Goal: Complete application form: Complete application form

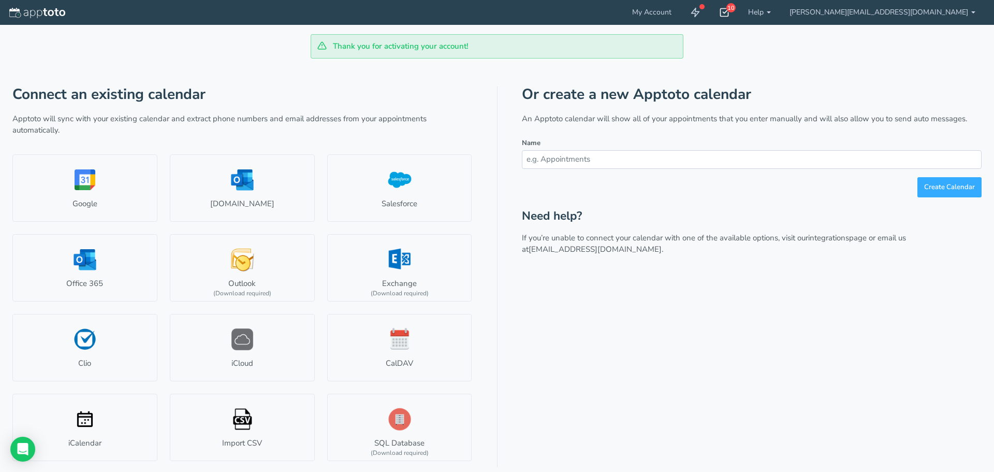
click at [739, 14] on div "10" at bounding box center [724, 12] width 29 height 25
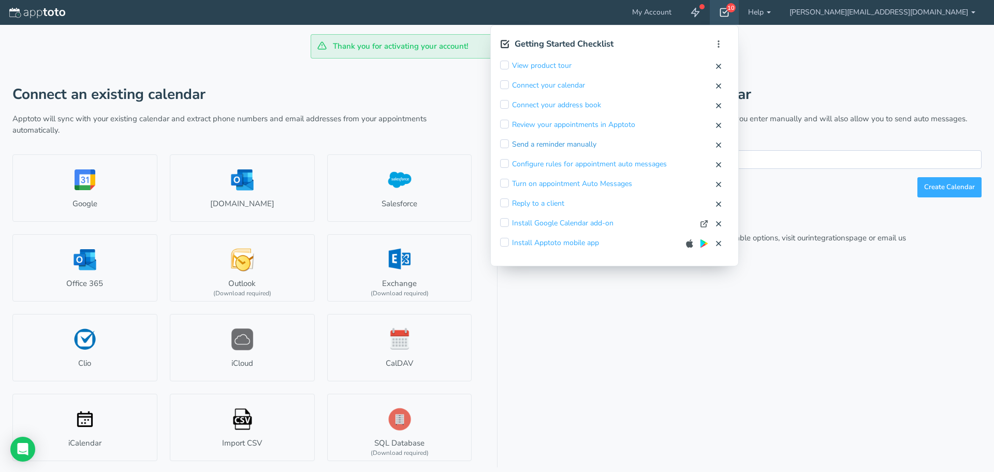
click at [596, 144] on link "Send a reminder manually" at bounding box center [554, 144] width 84 height 10
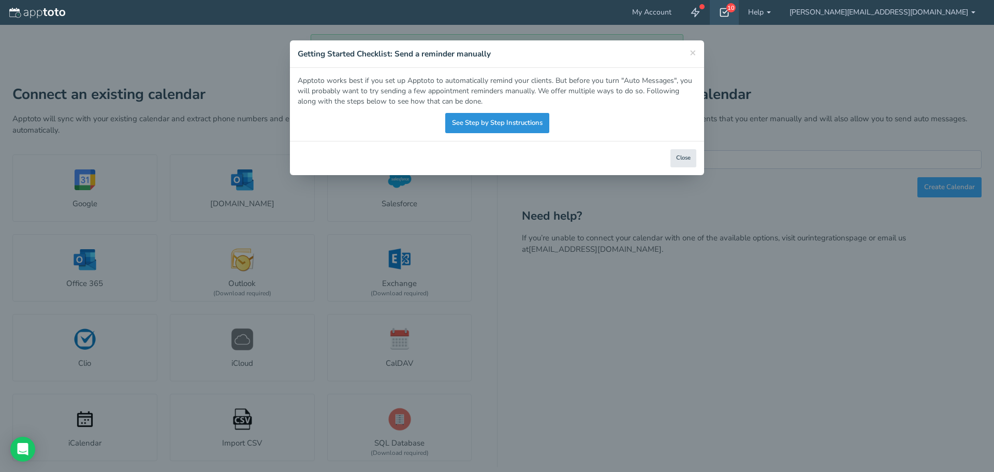
click at [489, 119] on link "See Step by Step Instructions" at bounding box center [497, 123] width 104 height 20
click at [199, 223] on div "× Getting Started Checklist: Send a reminder manually Apptoto works best if you…" at bounding box center [497, 236] width 994 height 472
click at [673, 156] on button "Close" at bounding box center [683, 158] width 26 height 18
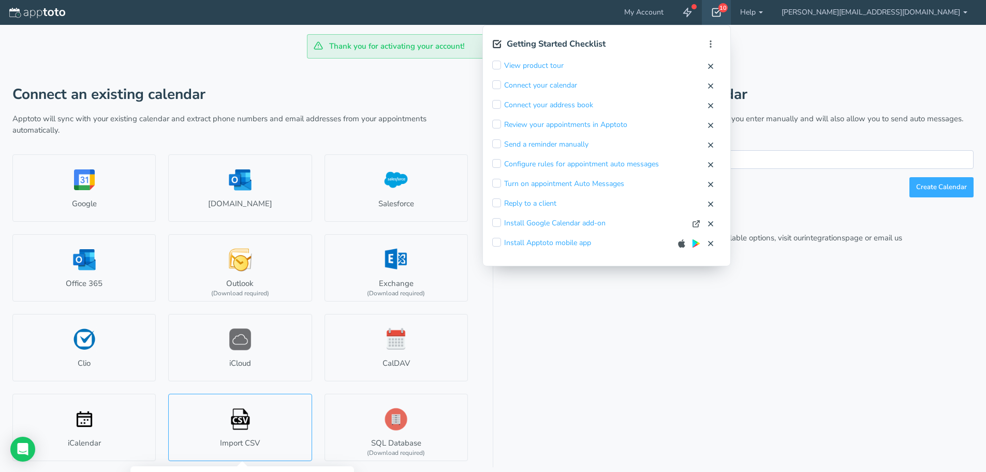
click at [190, 431] on link "Import CSV" at bounding box center [239, 426] width 143 height 67
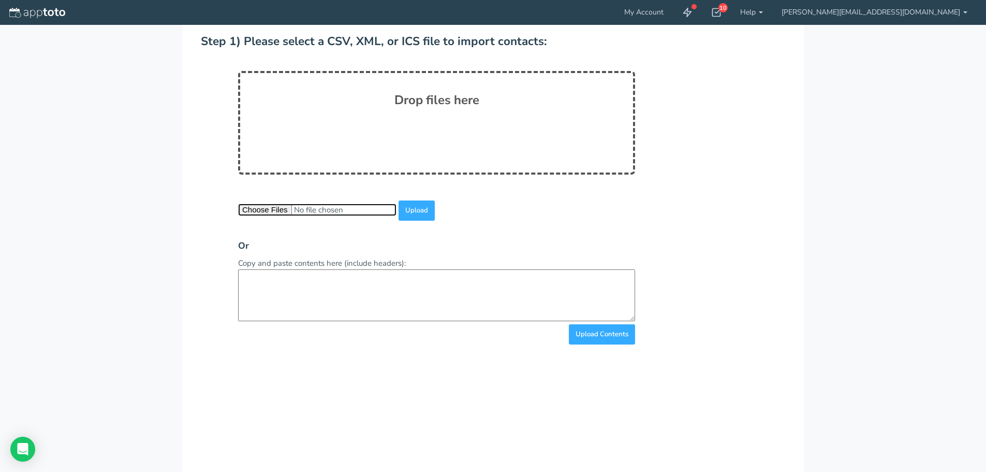
click at [276, 207] on input "file" at bounding box center [317, 209] width 158 height 12
type input "C:\fakepath\SCHEDULE BOOK - Google Sheets.pdf"
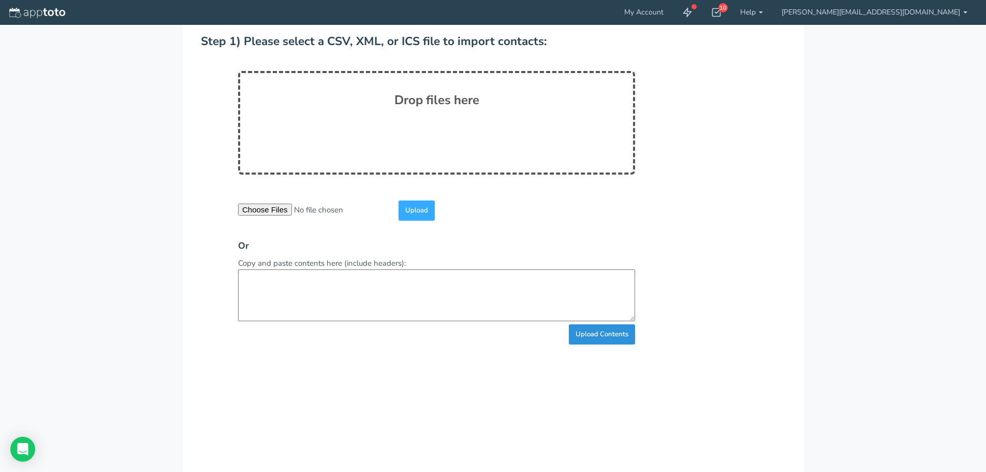
click at [587, 339] on input "Upload Contents" at bounding box center [602, 334] width 66 height 20
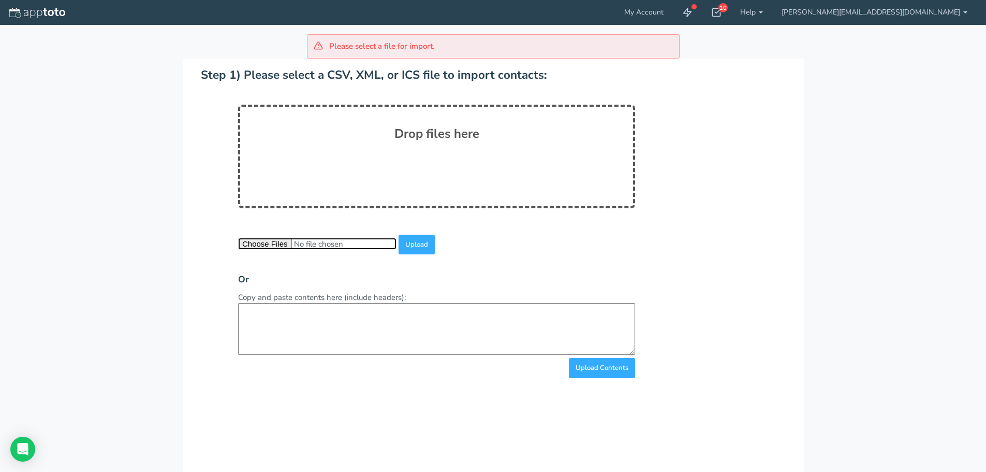
click at [283, 248] on input "file" at bounding box center [317, 244] width 158 height 12
type input "C:\fakepath\SCHEDULE BOOK - Google Sheets.pdf"
click at [414, 243] on input "Upload" at bounding box center [417, 245] width 36 height 20
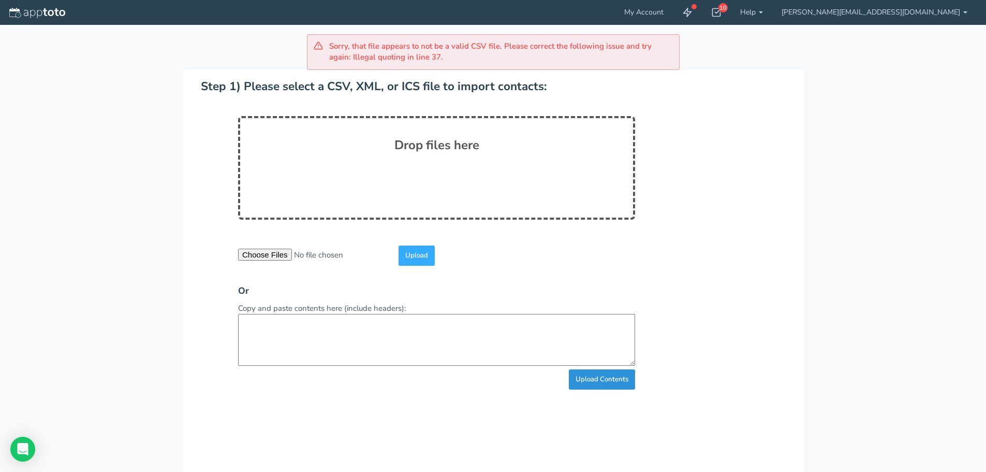
click at [616, 380] on input "Upload Contents" at bounding box center [602, 379] width 66 height 20
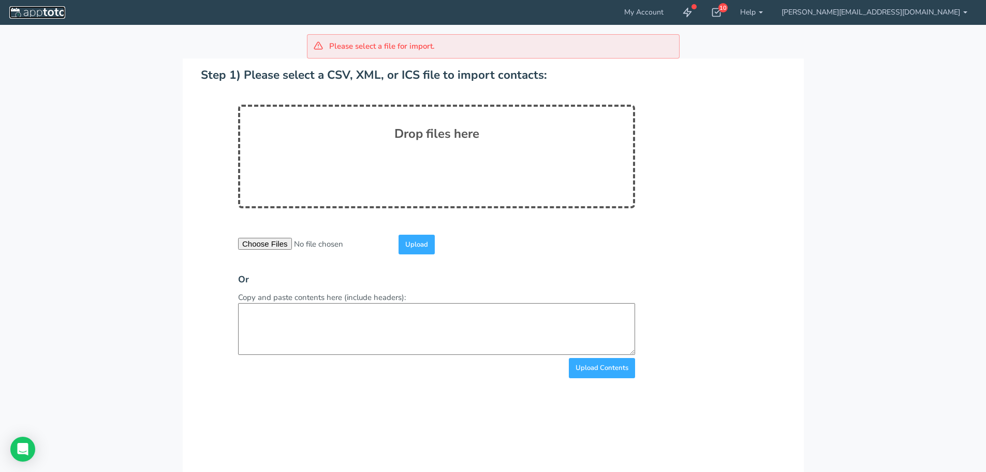
click at [14, 10] on img at bounding box center [37, 13] width 56 height 10
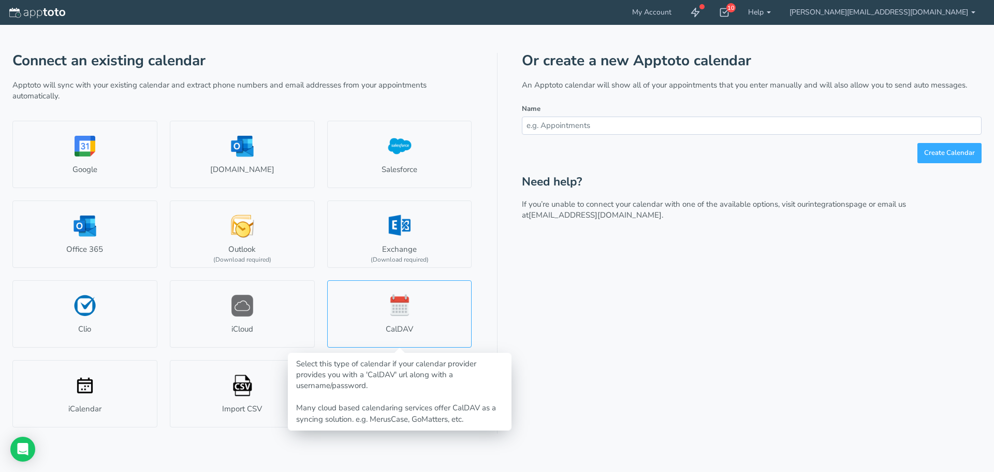
click at [413, 322] on link "CalDAV" at bounding box center [399, 313] width 145 height 67
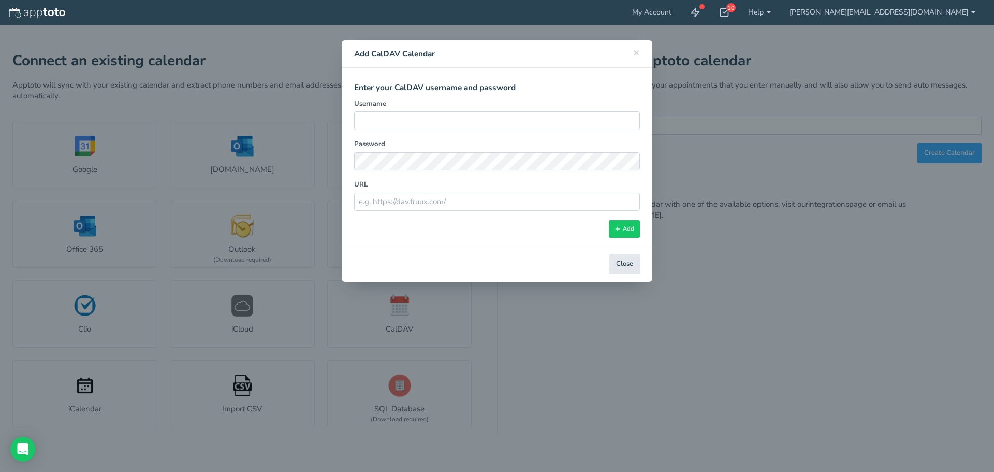
click at [641, 52] on div "× Close Add CalDAV Calendar" at bounding box center [497, 53] width 311 height 27
click at [637, 52] on span "×" at bounding box center [636, 52] width 7 height 14
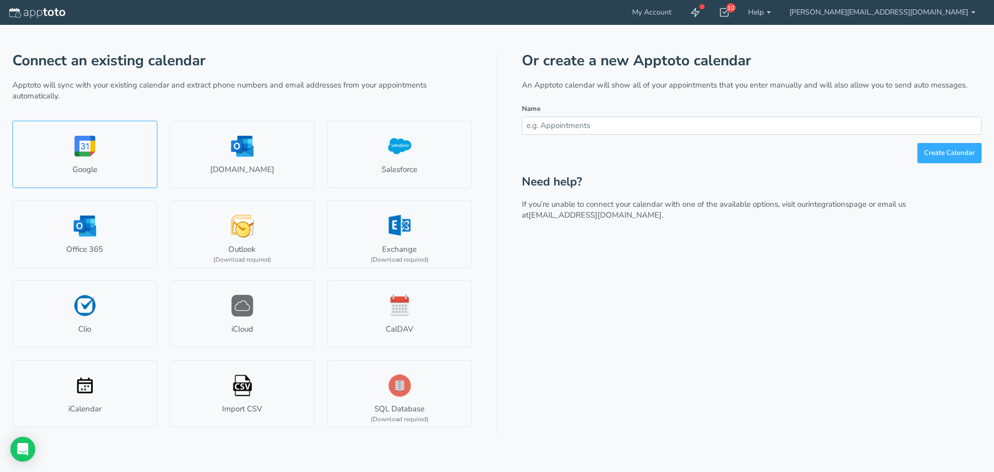
click at [113, 134] on link "Google" at bounding box center [84, 154] width 145 height 67
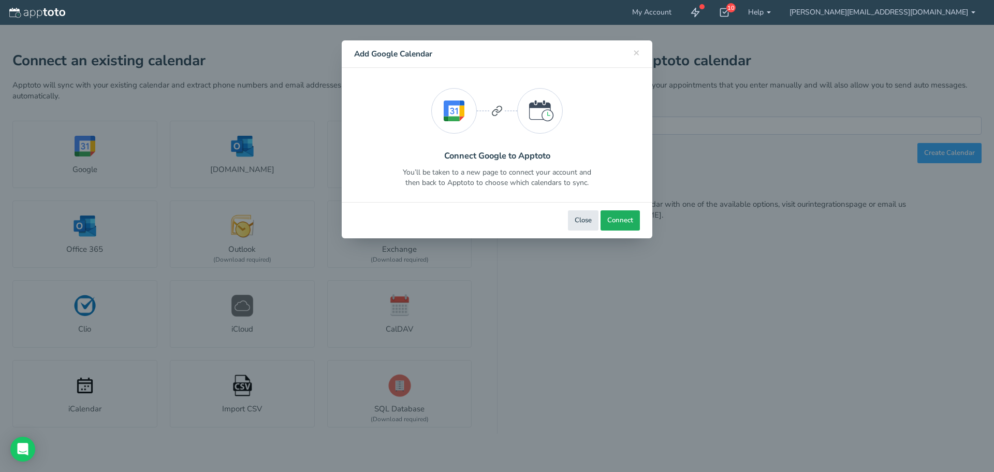
click at [638, 225] on button "Connect" at bounding box center [620, 220] width 39 height 20
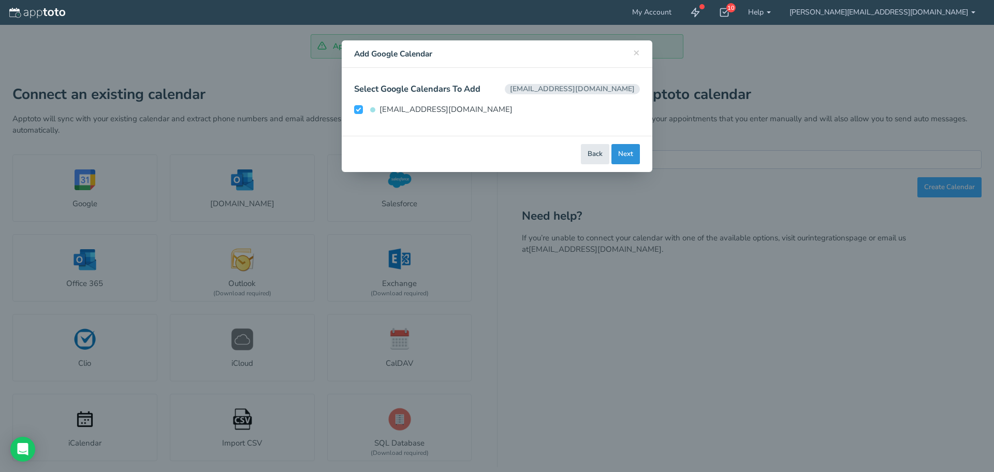
click at [628, 152] on button "Next" at bounding box center [625, 154] width 28 height 20
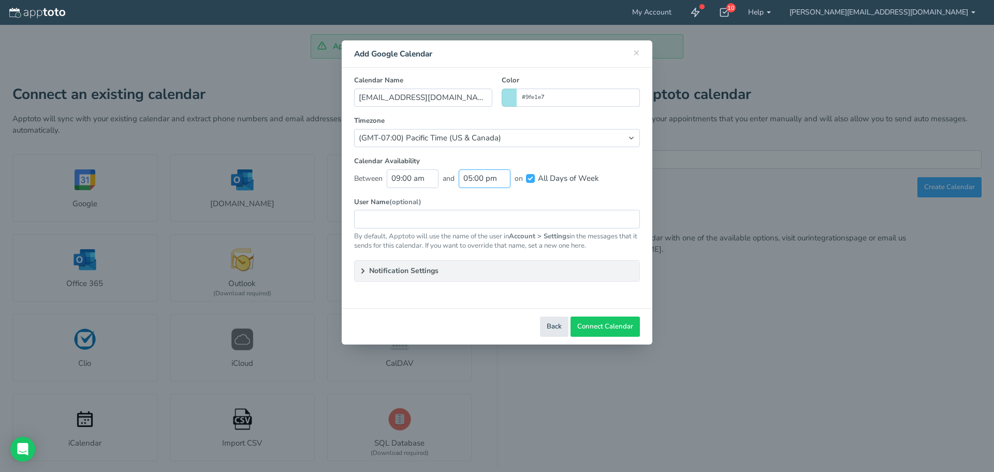
scroll to position [282, 0]
click at [486, 181] on input "05:00 pm" at bounding box center [485, 178] width 52 height 18
click at [486, 228] on li "07:00 pm" at bounding box center [483, 225] width 46 height 8
type input "07:00 pm"
click at [609, 326] on span "Connect Calendar" at bounding box center [605, 326] width 56 height 10
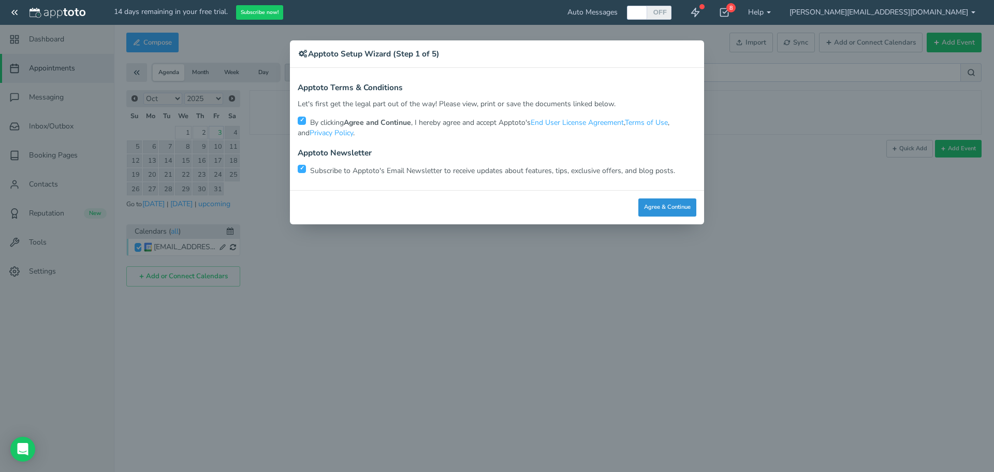
click at [663, 204] on button "Agree & Continue" at bounding box center [667, 207] width 58 height 18
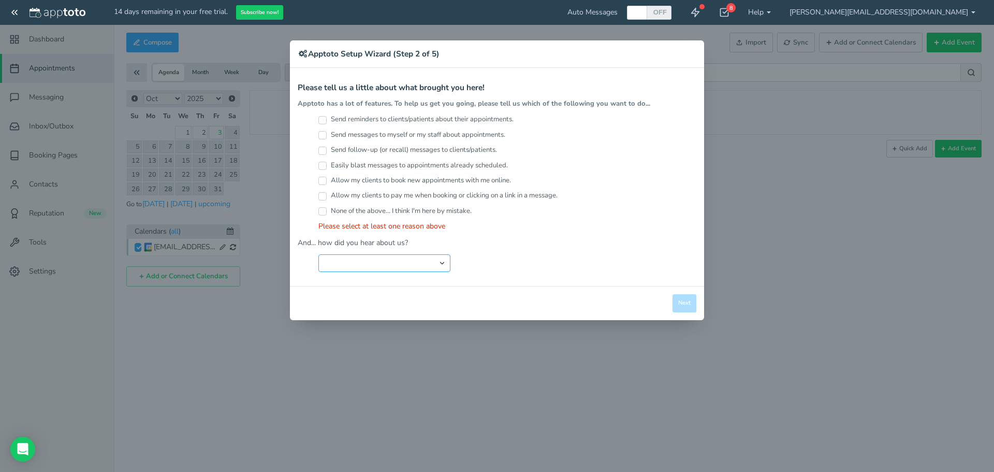
click at [367, 256] on select "Search Engine (Google, Yahoo, Bing, etc.) Search Engine Advertisement Blog Post…" at bounding box center [384, 263] width 132 height 18
select select "string:Podcast"
click at [318, 254] on select "Search Engine (Google, Yahoo, Bing, etc.) Search Engine Advertisement Blog Post…" at bounding box center [384, 263] width 132 height 18
click at [461, 200] on label "Allow my clients to pay me when booking or clicking on a link in a message." at bounding box center [437, 196] width 239 height 10
click at [327, 200] on input "Allow my clients to pay me when booking or clicking on a link in a message." at bounding box center [322, 196] width 8 height 8
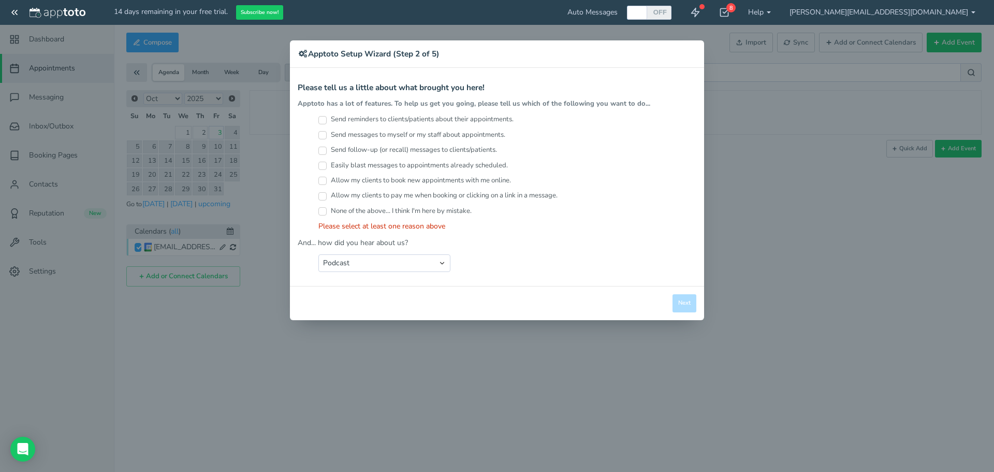
checkbox input "true"
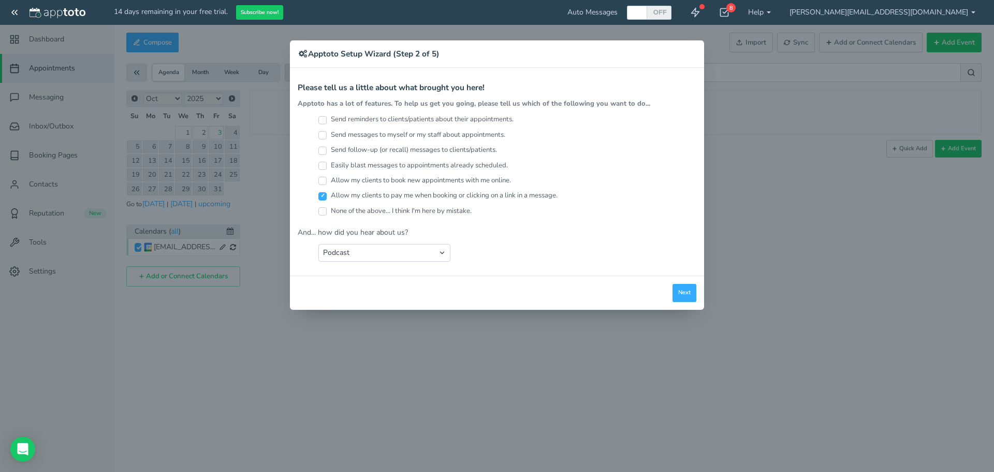
click at [472, 181] on label "Allow my clients to book new appointments with me online." at bounding box center [414, 180] width 193 height 10
click at [327, 181] on input "Allow my clients to book new appointments with me online." at bounding box center [322, 181] width 8 height 8
checkbox input "true"
click at [476, 168] on label "Easily blast messages to appointments already scheduled." at bounding box center [412, 165] width 189 height 10
click at [327, 168] on input "Easily blast messages to appointments already scheduled." at bounding box center [322, 166] width 8 height 8
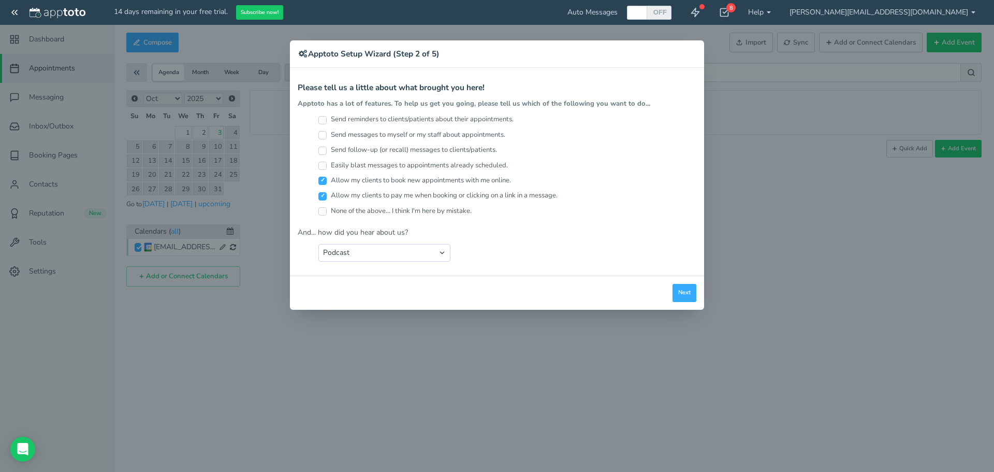
checkbox input "true"
click at [474, 154] on label "Send follow-up (or recall) messages to clients/patients." at bounding box center [407, 150] width 179 height 10
click at [327, 154] on input "Send follow-up (or recall) messages to clients/patients." at bounding box center [322, 151] width 8 height 8
click at [474, 152] on label "Send follow-up (or recall) messages to clients/patients." at bounding box center [407, 150] width 179 height 10
click at [327, 152] on input "Send follow-up (or recall) messages to clients/patients." at bounding box center [322, 151] width 8 height 8
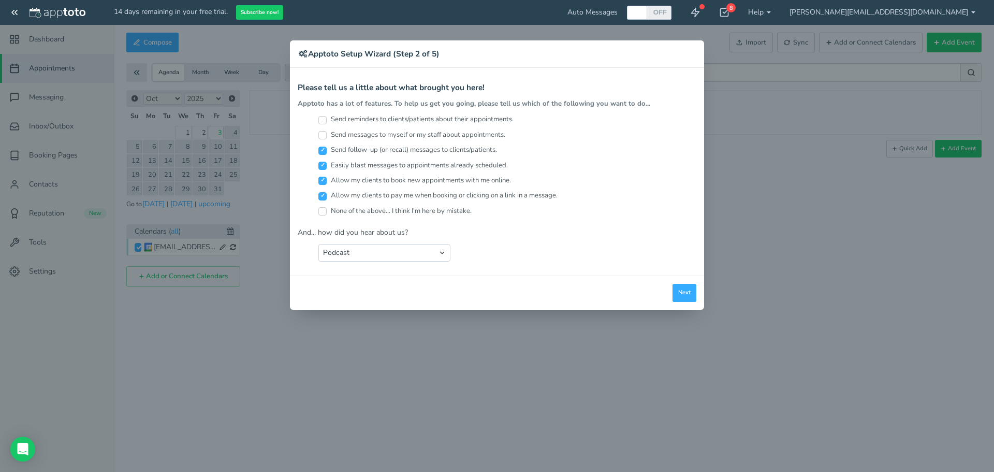
checkbox input "false"
click at [472, 139] on label "Send messages to myself or my staff about appointments." at bounding box center [411, 135] width 187 height 10
click at [327, 139] on input "Send messages to myself or my staff about appointments." at bounding box center [322, 135] width 8 height 8
checkbox input "true"
click at [471, 122] on label "Send reminders to clients/patients about their appointments." at bounding box center [415, 119] width 195 height 10
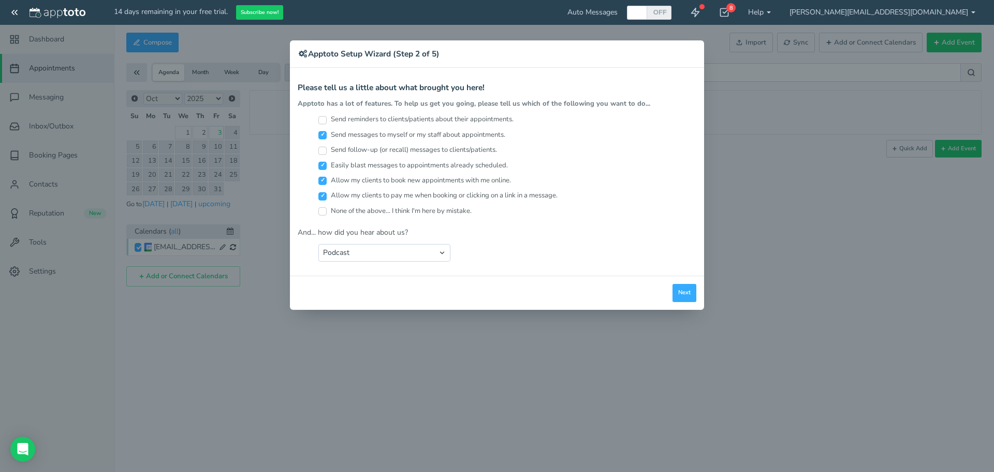
click at [327, 122] on input "Send reminders to clients/patients about their appointments." at bounding box center [322, 120] width 8 height 8
checkbox input "true"
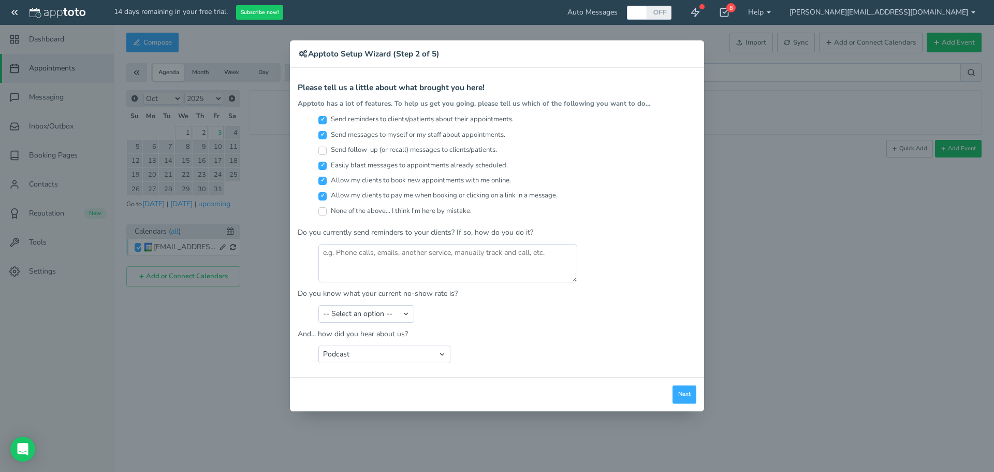
click at [471, 114] on div "Please tell us a little about what brought you here! Apptoto has a lot of featu…" at bounding box center [497, 152] width 399 height 138
click at [463, 149] on label "Send follow-up (or recall) messages to clients/patients." at bounding box center [407, 150] width 179 height 10
click at [327, 149] on input "Send follow-up (or recall) messages to clients/patients." at bounding box center [322, 151] width 8 height 8
checkbox input "true"
click at [403, 309] on select "-- Select an option -- Less than 5% 5-10% 10-20% 20-30% More than 30% Not sure" at bounding box center [366, 314] width 96 height 18
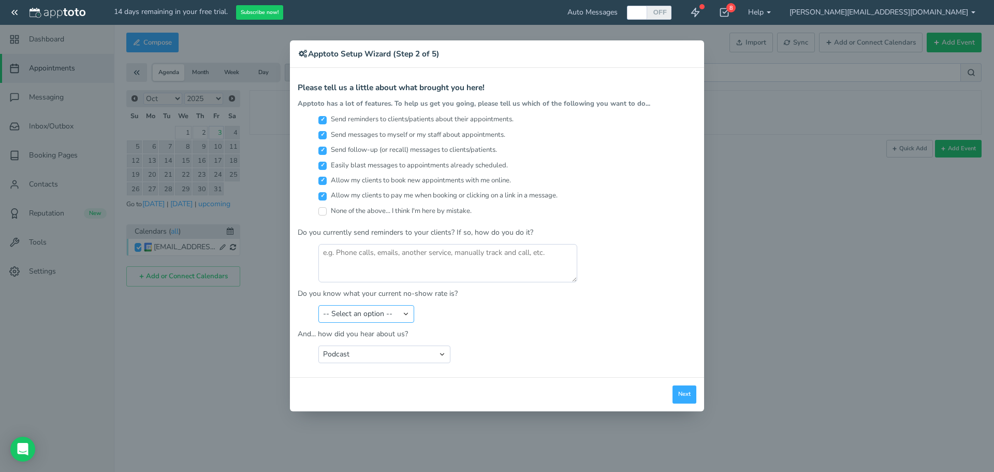
select select "string:Not sure"
click at [318, 305] on select "-- Select an option -- Less than 5% 5-10% 10-20% 20-30% More than 30% Not sure" at bounding box center [366, 314] width 96 height 18
click at [375, 351] on select "Search Engine (Google, Yahoo, Bing, etc.) Search Engine Advertisement Blog Post…" at bounding box center [384, 354] width 132 height 18
click at [318, 345] on select "Search Engine (Google, Yahoo, Bing, etc.) Search Engine Advertisement Blog Post…" at bounding box center [384, 354] width 132 height 18
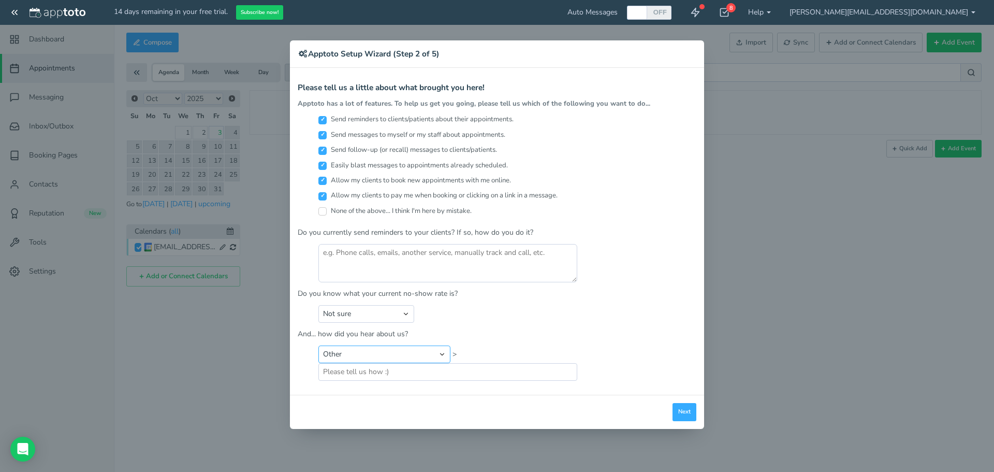
click at [360, 353] on select "Search Engine (Google, Yahoo, Bing, etc.) Search Engine Advertisement Blog Post…" at bounding box center [384, 354] width 132 height 18
select select "string:Advertisement"
click at [318, 345] on select "Search Engine (Google, Yahoo, Bing, etc.) Search Engine Advertisement Blog Post…" at bounding box center [384, 354] width 132 height 18
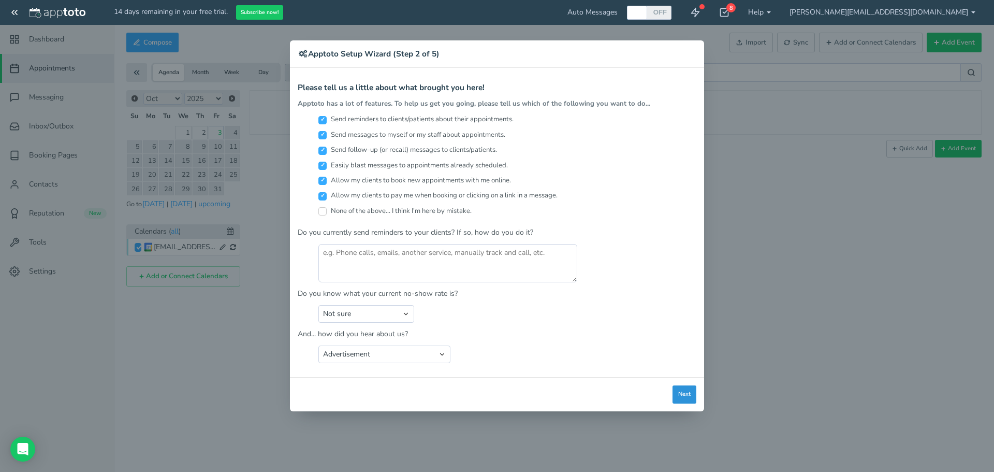
click at [677, 389] on button "Next" at bounding box center [684, 394] width 24 height 18
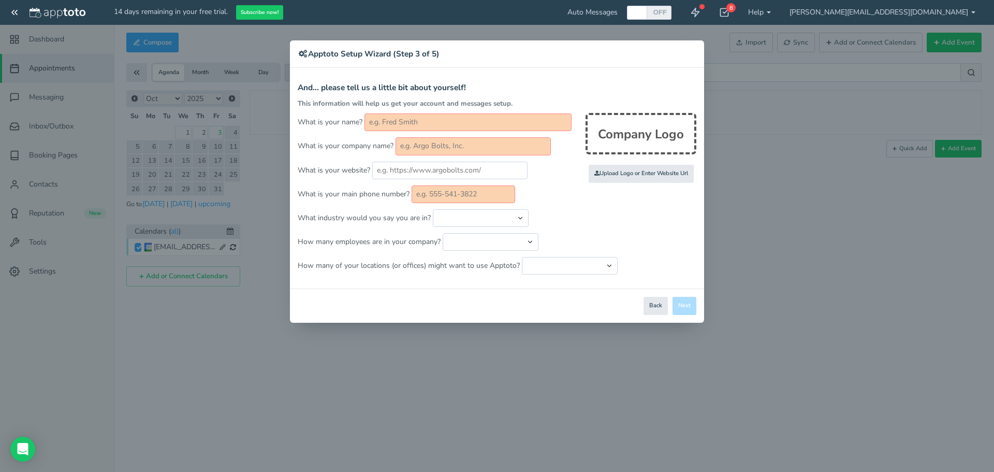
click at [495, 128] on input "text" at bounding box center [467, 122] width 207 height 18
type input "STACY SOTO"
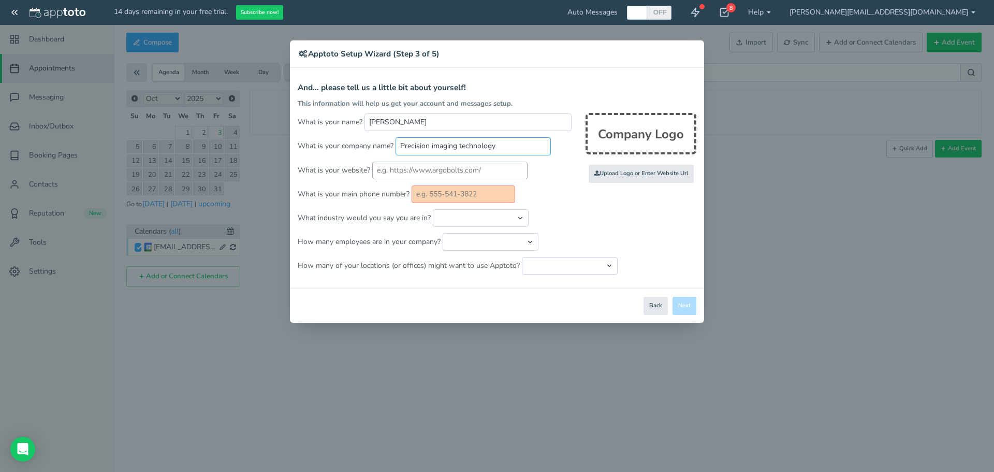
type input "Precision imaging technology"
click at [454, 168] on input "text" at bounding box center [449, 171] width 155 height 18
paste input "https://njnopain.com/"
type input "https://njnopain.com/"
click at [452, 199] on input "text" at bounding box center [464, 194] width 104 height 18
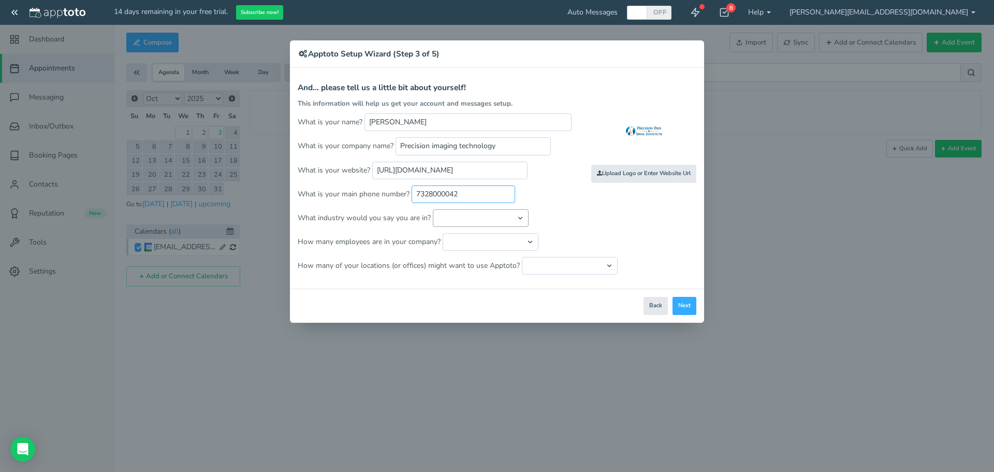
type input "7328000042"
click at [455, 214] on select "Automotive Cleaning Services Consulting Education - Classroom Education - Admis…" at bounding box center [481, 218] width 96 height 18
select select "string:Healthcare - Other"
click at [433, 209] on select "Automotive Cleaning Services Consulting Education - Classroom Education - Admis…" at bounding box center [481, 218] width 96 height 18
click at [523, 250] on form "And... please tell us a little bit about yourself! This information will help u…" at bounding box center [497, 178] width 399 height 191
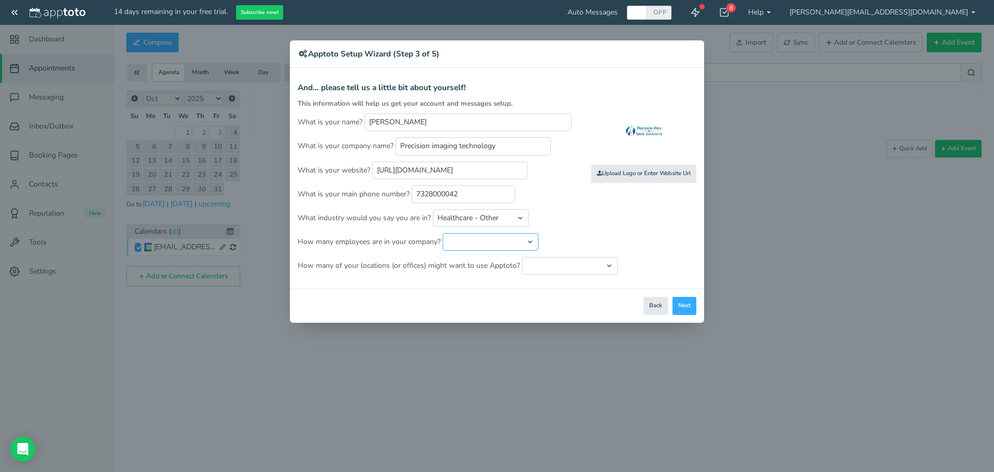
click at [520, 245] on select "Just me 1 to 5 6 to 10 11 to 25 26 to 50 51 to 100 101 to 500 501 to 1000 More …" at bounding box center [491, 242] width 96 height 18
select select "string:1..5"
click at [443, 233] on select "Just me 1 to 5 6 to 10 11 to 25 26 to 50 51 to 100 101 to 500 501 to 1000 More …" at bounding box center [491, 242] width 96 height 18
click at [572, 265] on select "Just one location 2 3 4 5 6 to 10 11 to 25 26 to 50 More than 50" at bounding box center [570, 266] width 96 height 18
select select "string:1"
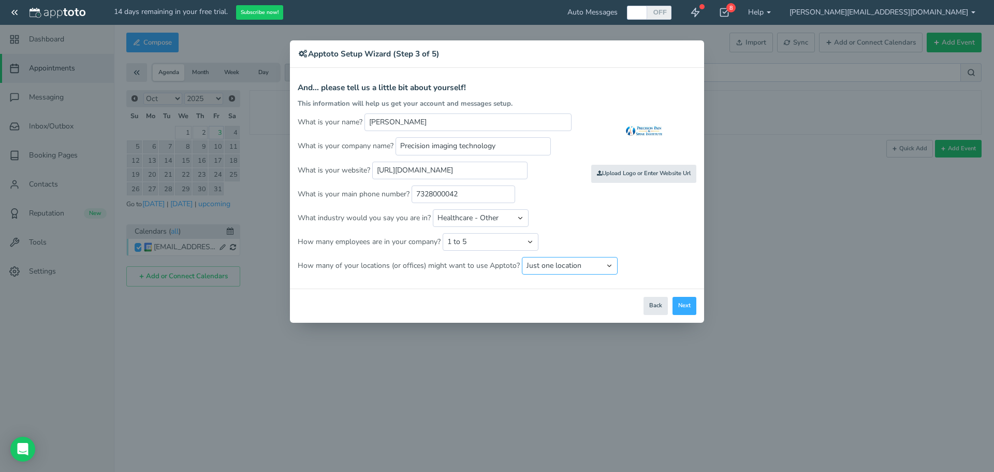
click at [522, 257] on select "Just one location 2 3 4 5 6 to 10 11 to 25 26 to 50 More than 50" at bounding box center [570, 266] width 96 height 18
click at [702, 311] on div "Close Logout Cancel Back Saving! Save Done Next Agree & Continue" at bounding box center [497, 305] width 414 height 34
click at [692, 308] on button "Next" at bounding box center [684, 306] width 24 height 18
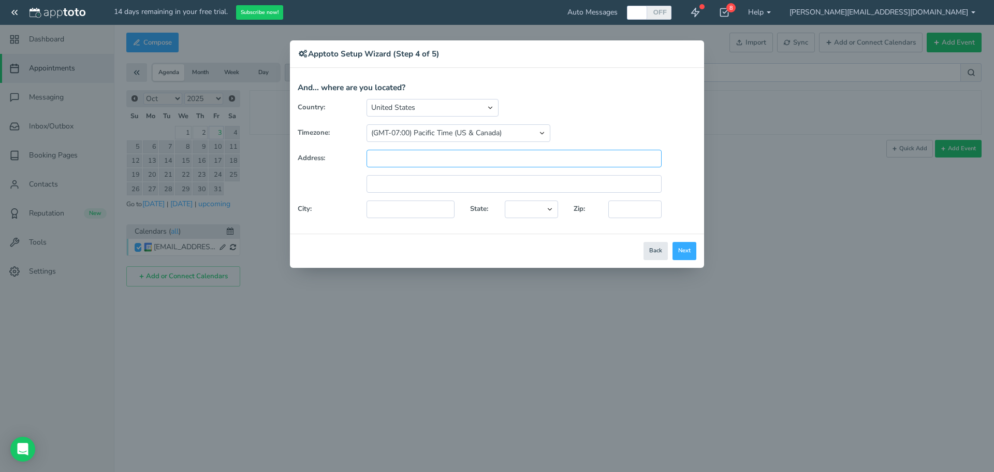
click at [630, 159] on input "text" at bounding box center [514, 159] width 295 height 18
type input "831 Main ave"
type input "Passaic"
click at [538, 207] on select "Alaska Alabama Arkansas Arizona California Colorado Connecticut District of Col…" at bounding box center [531, 209] width 53 height 18
select select "string:NJ"
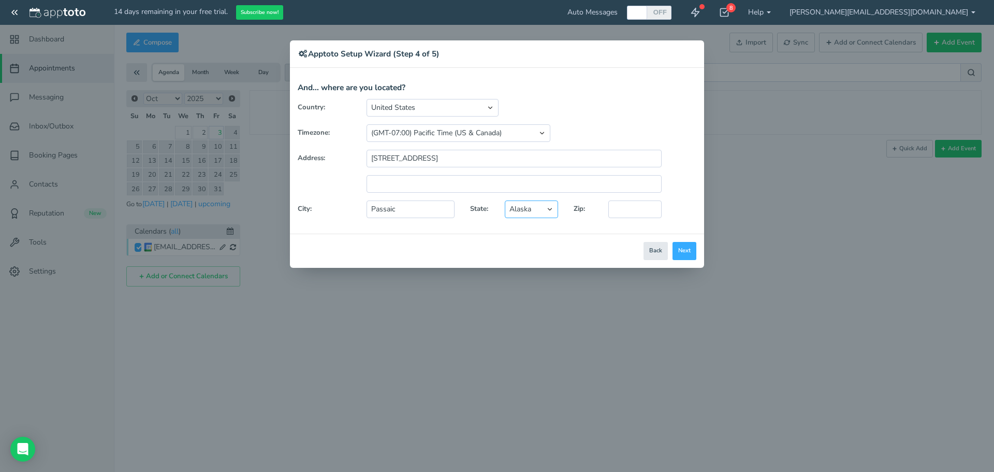
click at [505, 200] on select "Alaska Alabama Arkansas Arizona California Colorado Connecticut District of Col…" at bounding box center [531, 209] width 53 height 18
click at [623, 210] on input "text" at bounding box center [634, 209] width 53 height 18
type input "07055"
click at [689, 248] on button "Next" at bounding box center [684, 251] width 24 height 18
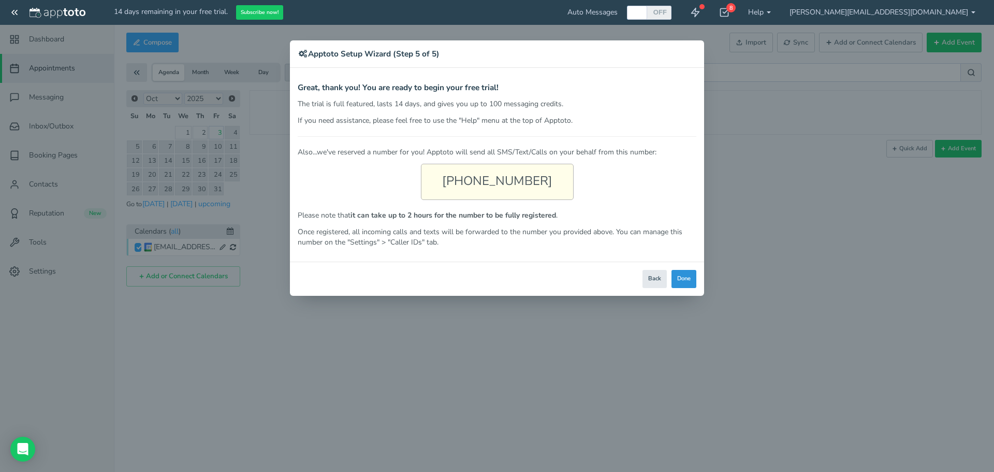
click at [685, 273] on button "Done" at bounding box center [683, 279] width 25 height 18
